Goal: Task Accomplishment & Management: Manage account settings

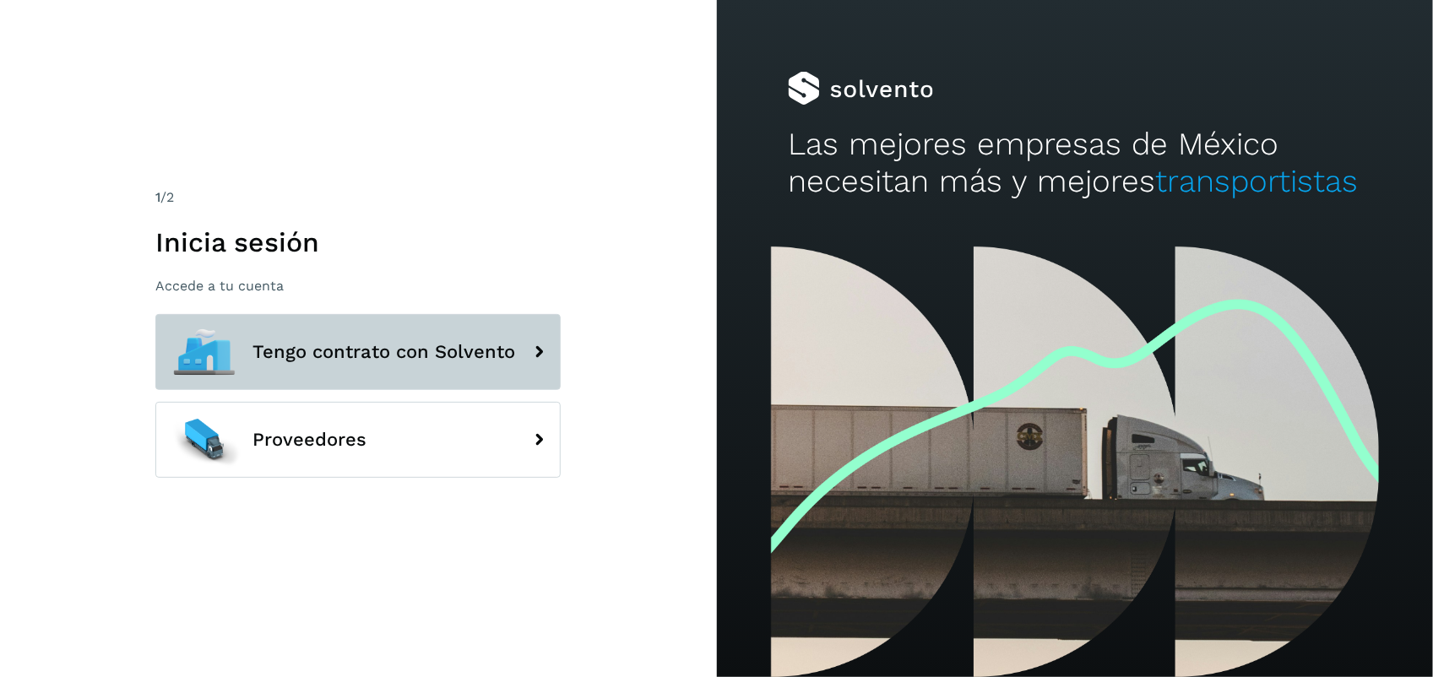
click at [372, 369] on button "Tengo contrato con Solvento" at bounding box center [357, 352] width 405 height 76
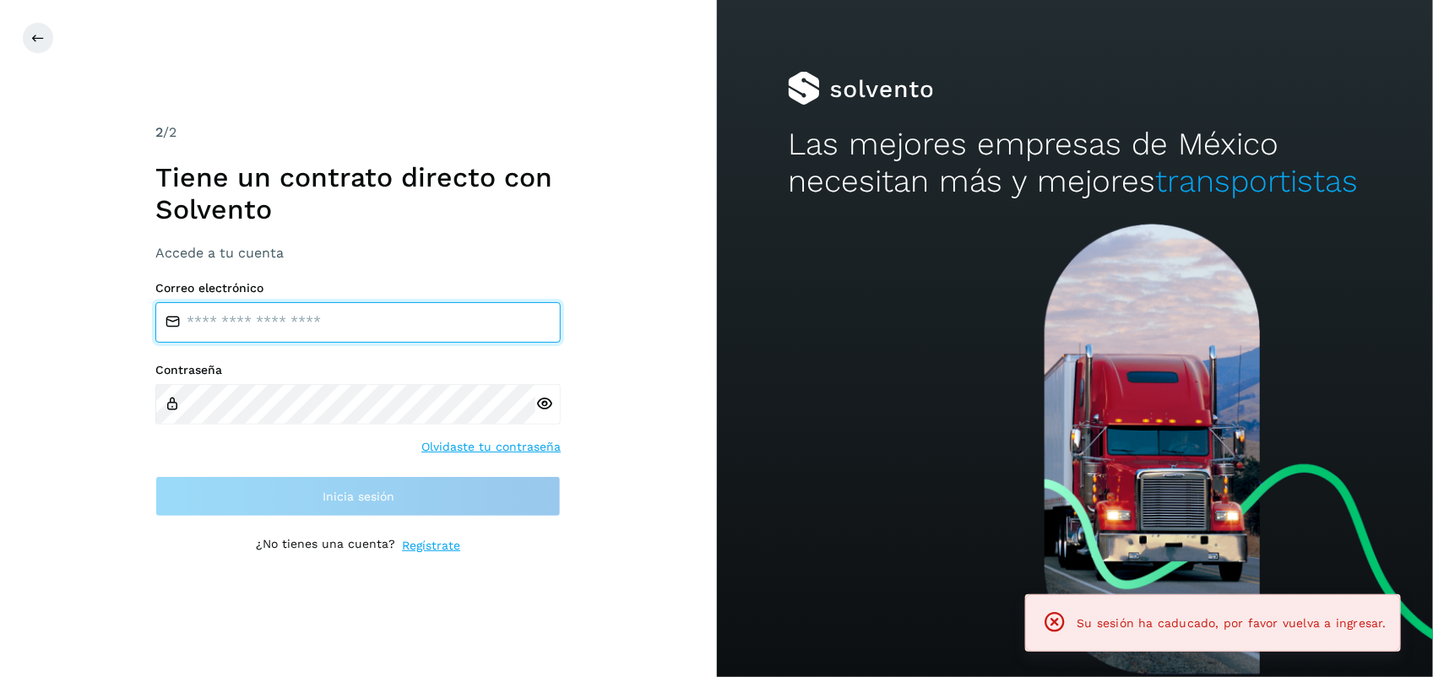
type input "**********"
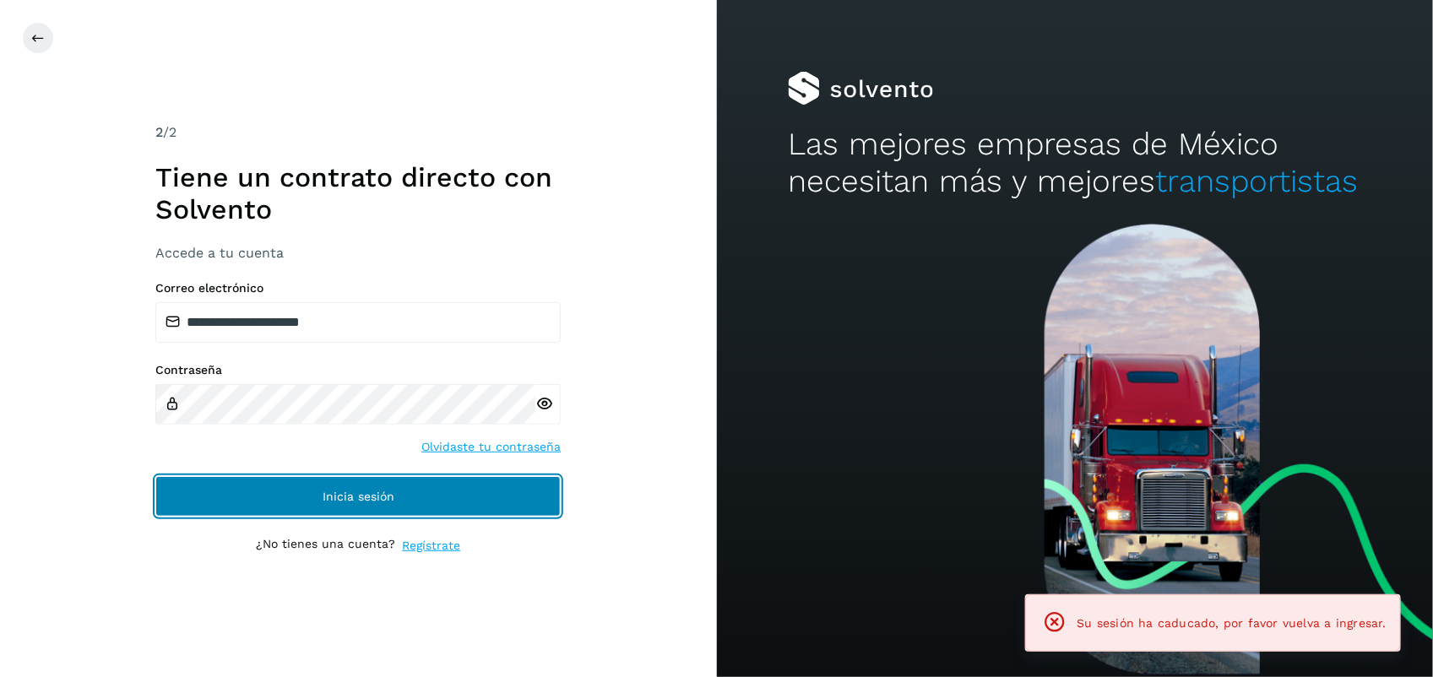
click at [329, 496] on span "Inicia sesión" at bounding box center [359, 497] width 72 height 12
